Goal: Check status

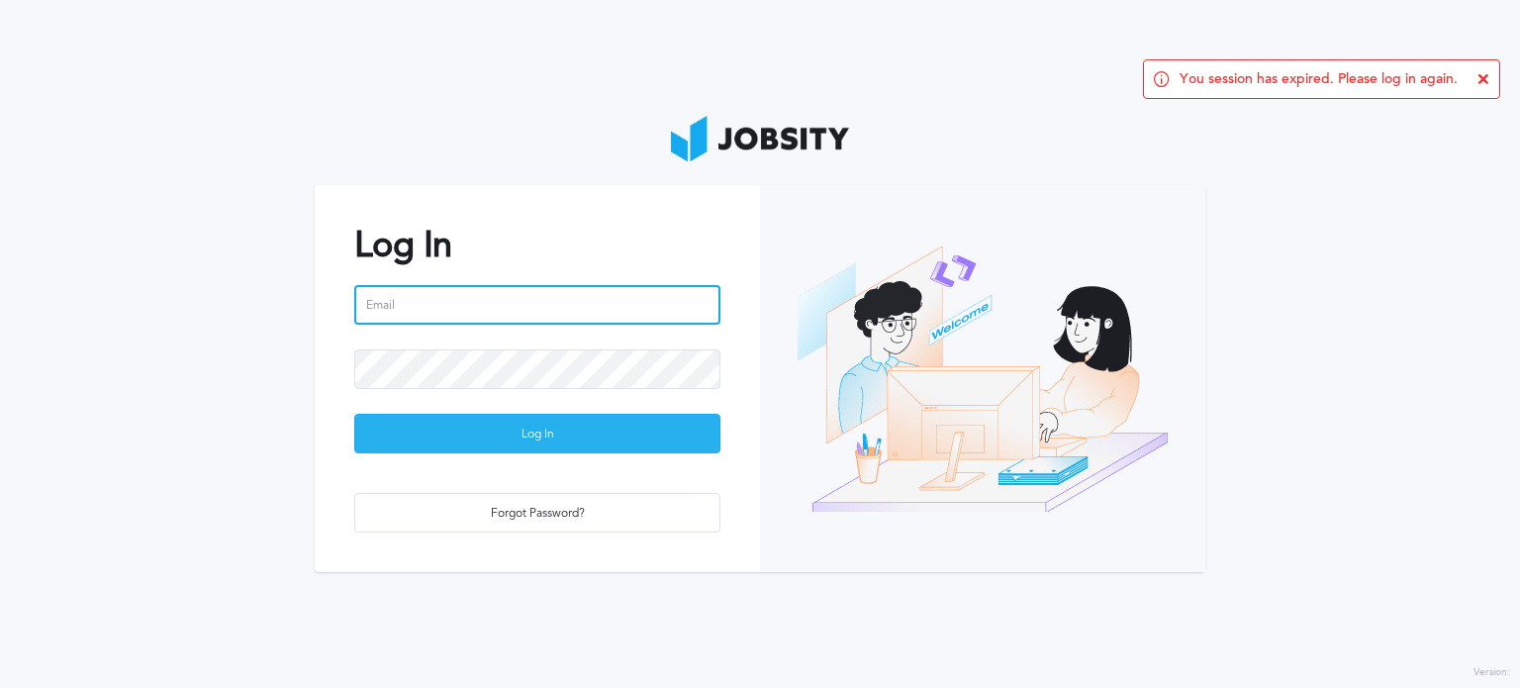
type input "[PERSON_NAME][EMAIL_ADDRESS][PERSON_NAME][DOMAIN_NAME]"
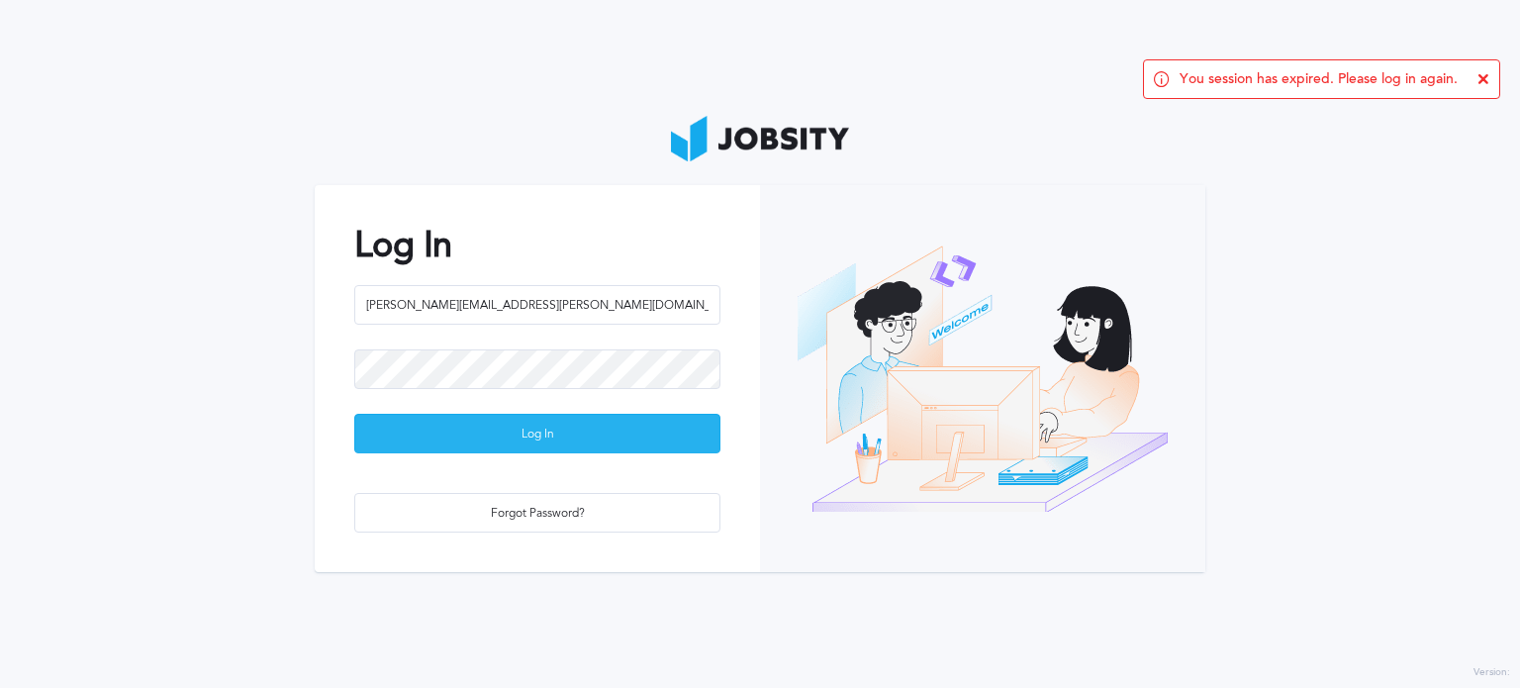
click at [578, 423] on div "Log In" at bounding box center [537, 435] width 364 height 40
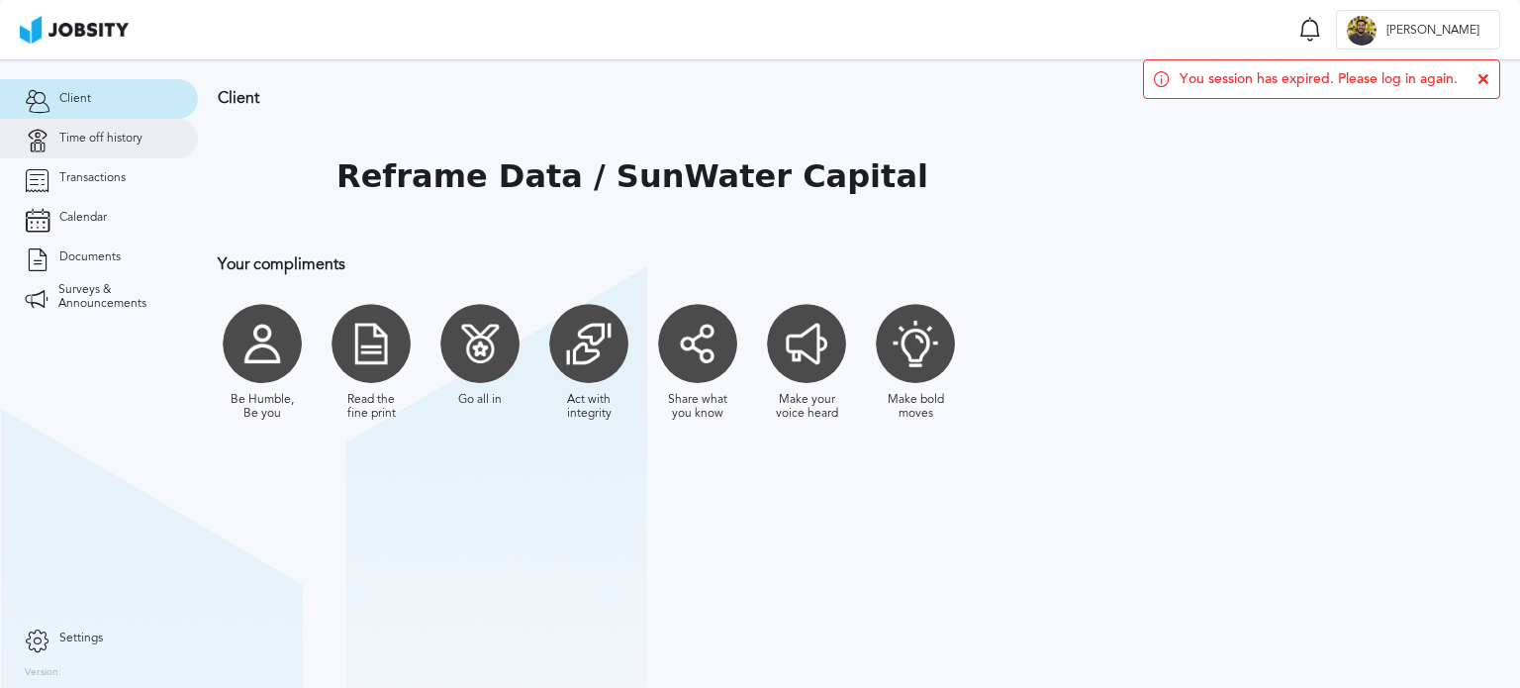
click at [103, 140] on span "Time off history" at bounding box center [100, 139] width 83 height 14
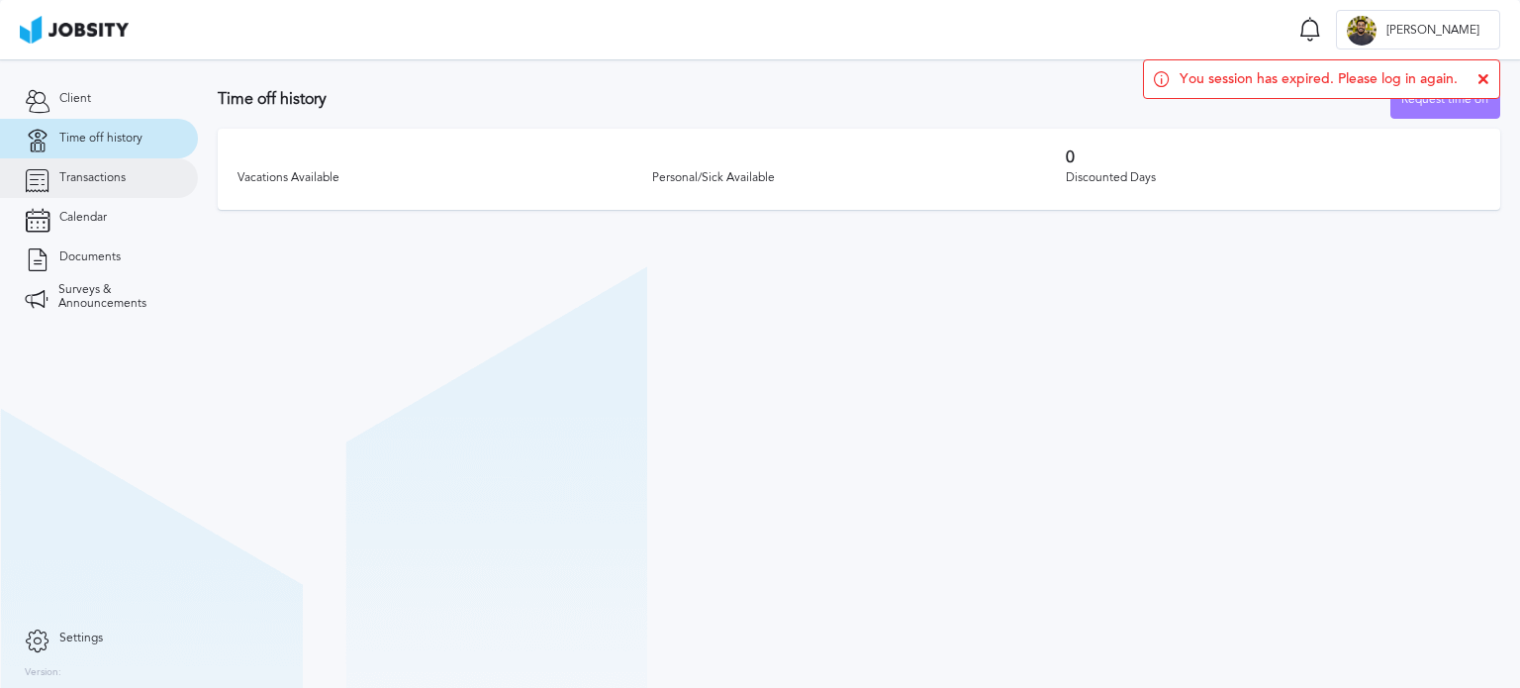
click at [94, 184] on span "Transactions" at bounding box center [92, 178] width 66 height 14
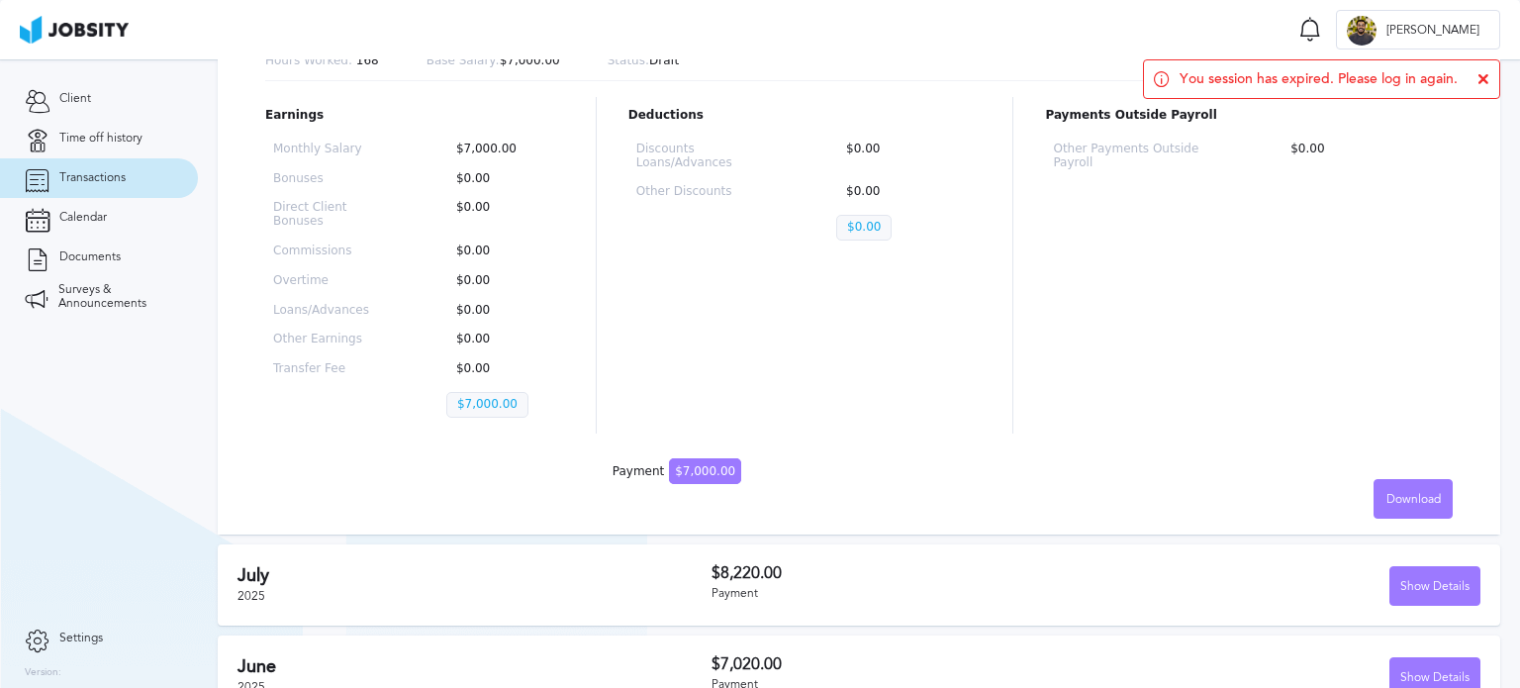
scroll to position [99, 0]
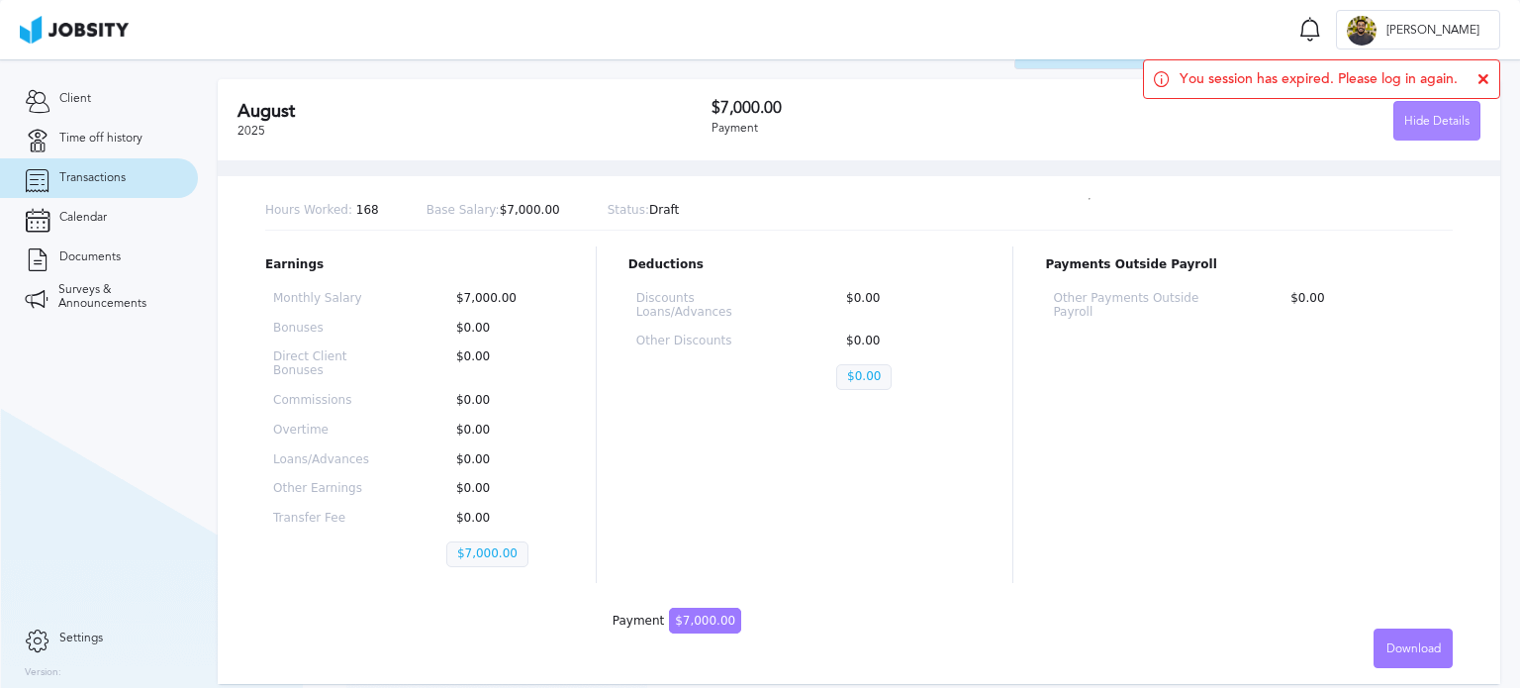
click at [1445, 116] on div "Hide Details" at bounding box center [1437, 122] width 85 height 40
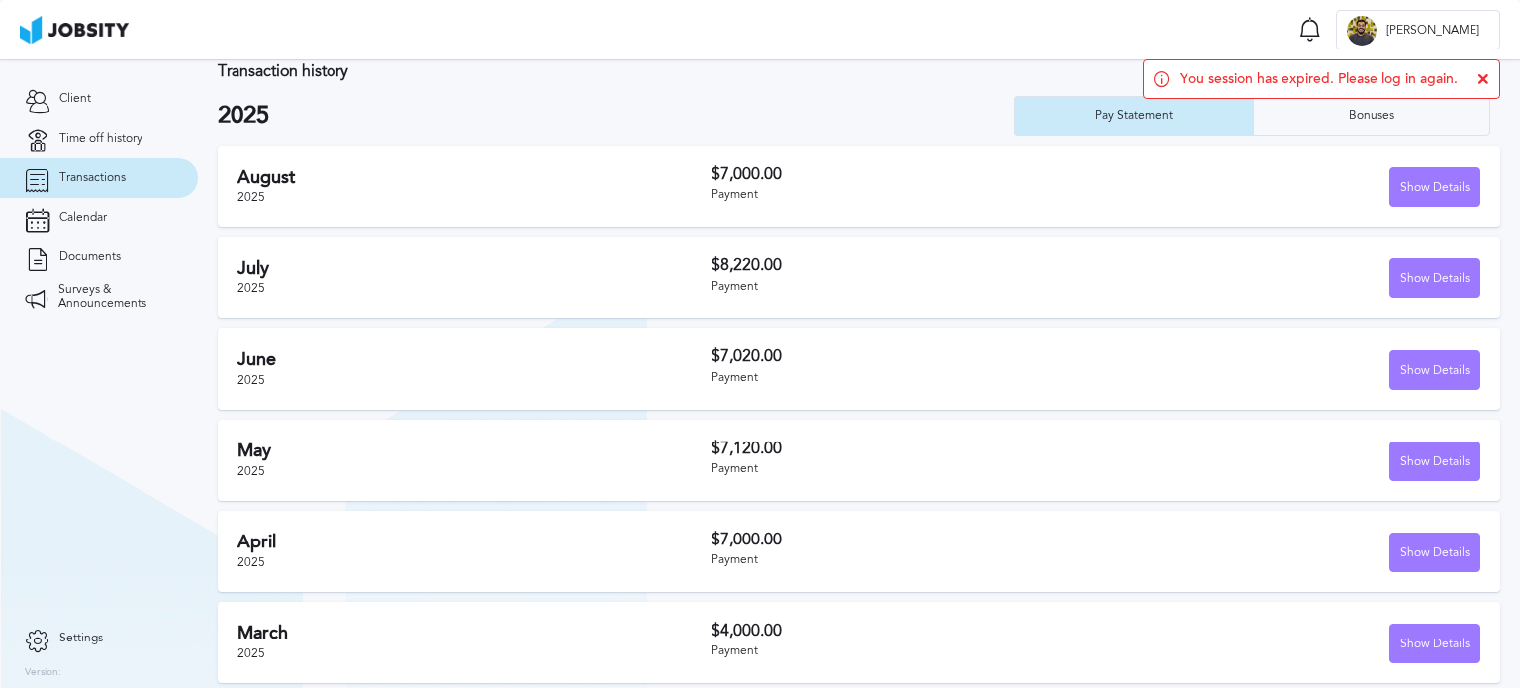
scroll to position [0, 0]
